Goal: Find specific page/section: Find specific page/section

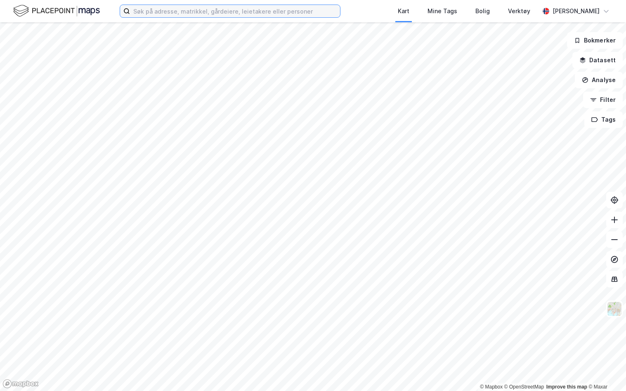
click at [215, 12] on input at bounding box center [235, 11] width 210 height 12
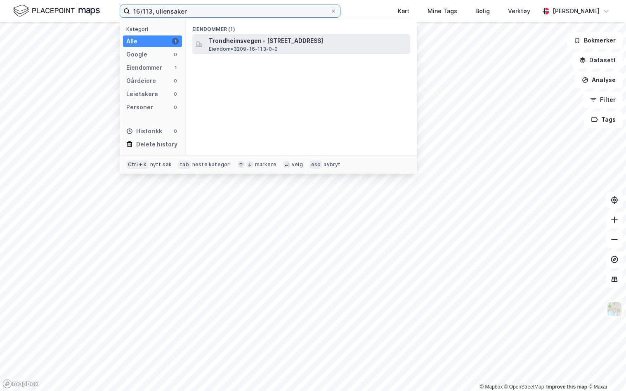
type input "16/113, ullensaker"
click at [285, 40] on span "Trondheimsvegen - [STREET_ADDRESS]" at bounding box center [308, 41] width 198 height 10
